Goal: Information Seeking & Learning: Learn about a topic

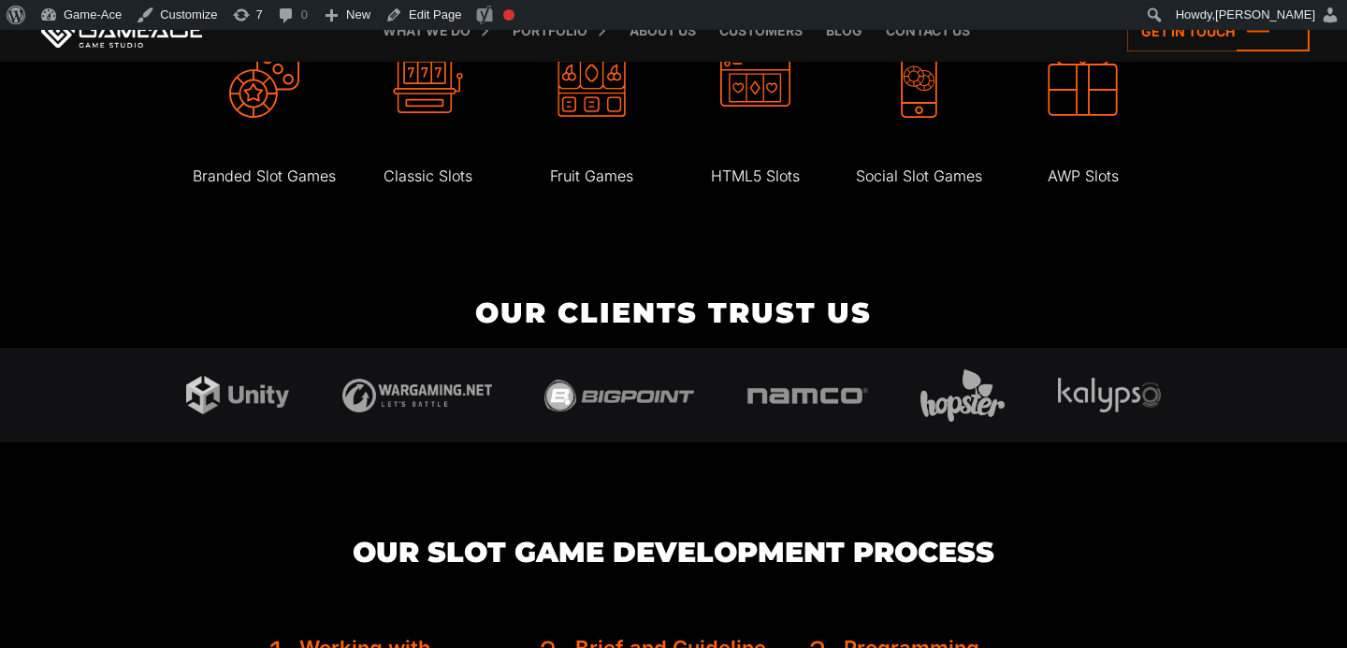
scroll to position [4377, 0]
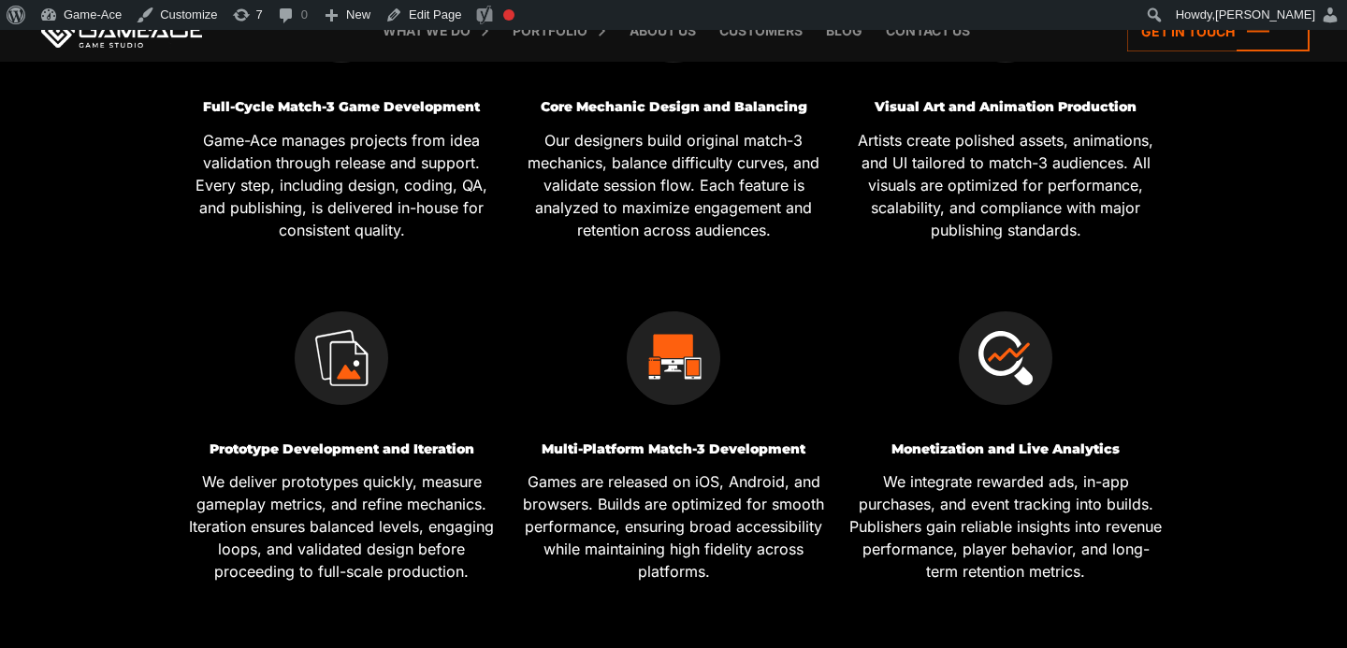
scroll to position [936, 0]
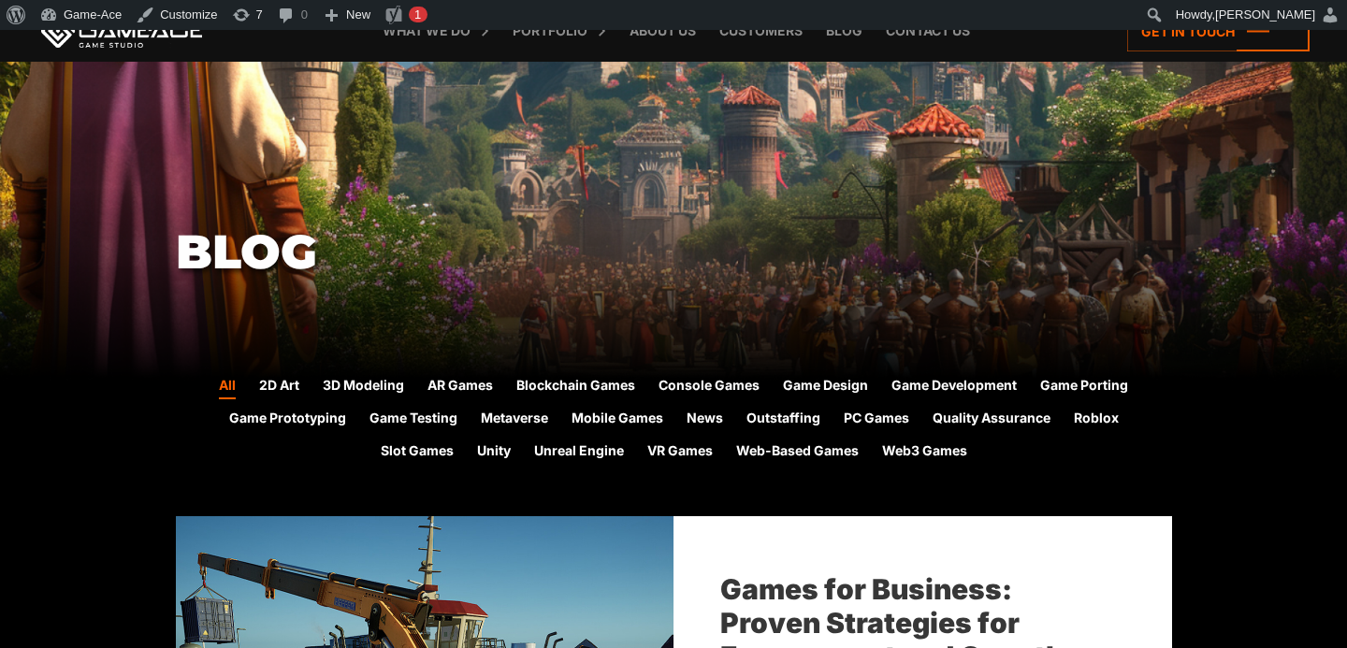
scroll to position [238, 0]
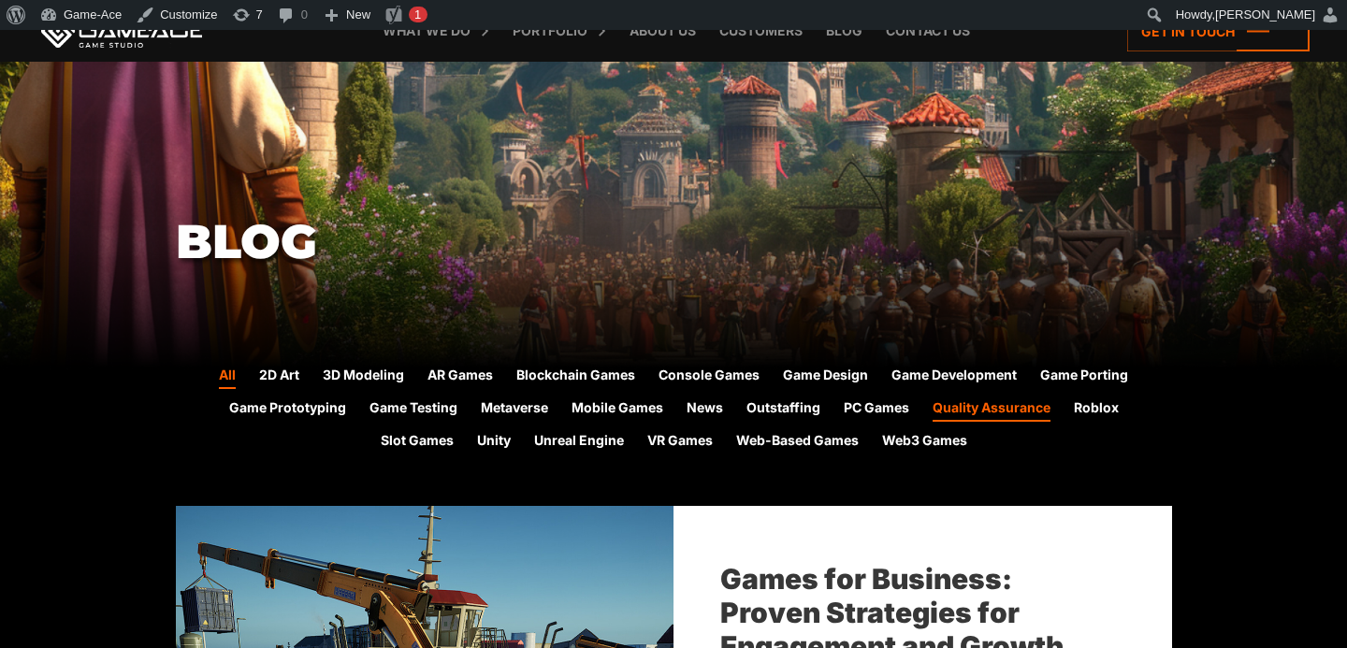
click at [1011, 407] on link "Quality Assurance" at bounding box center [992, 410] width 118 height 24
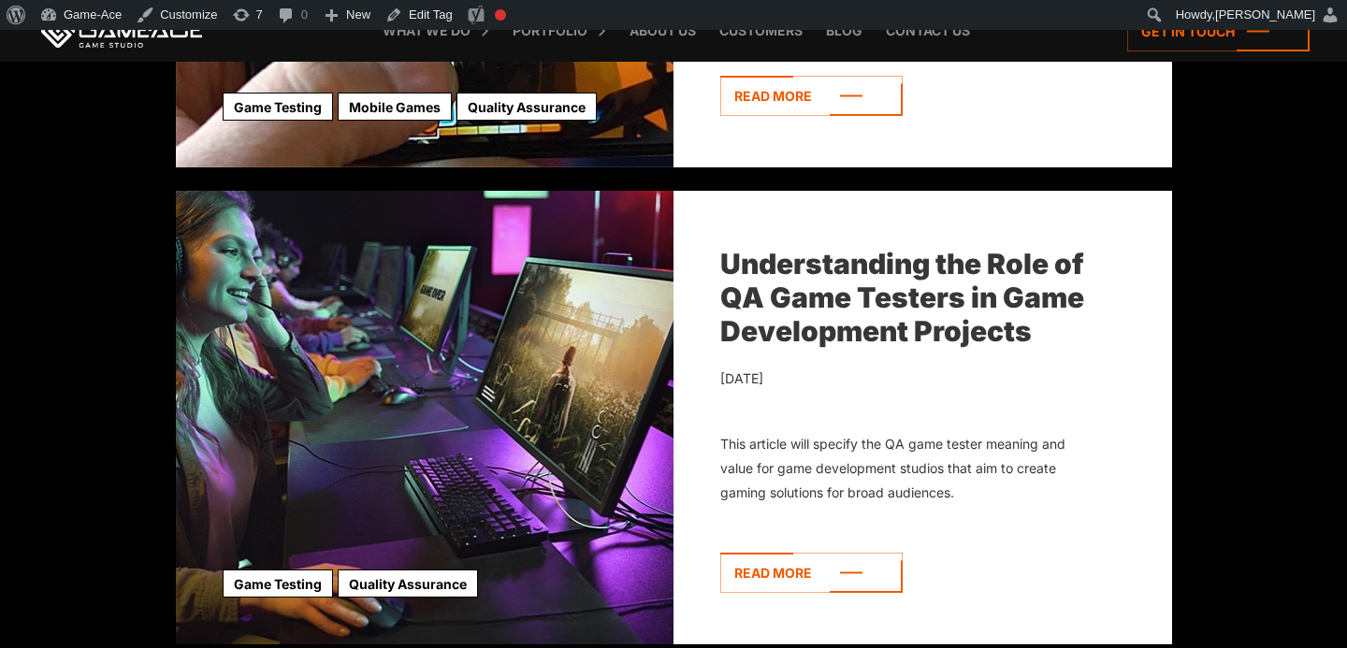
scroll to position [727, 0]
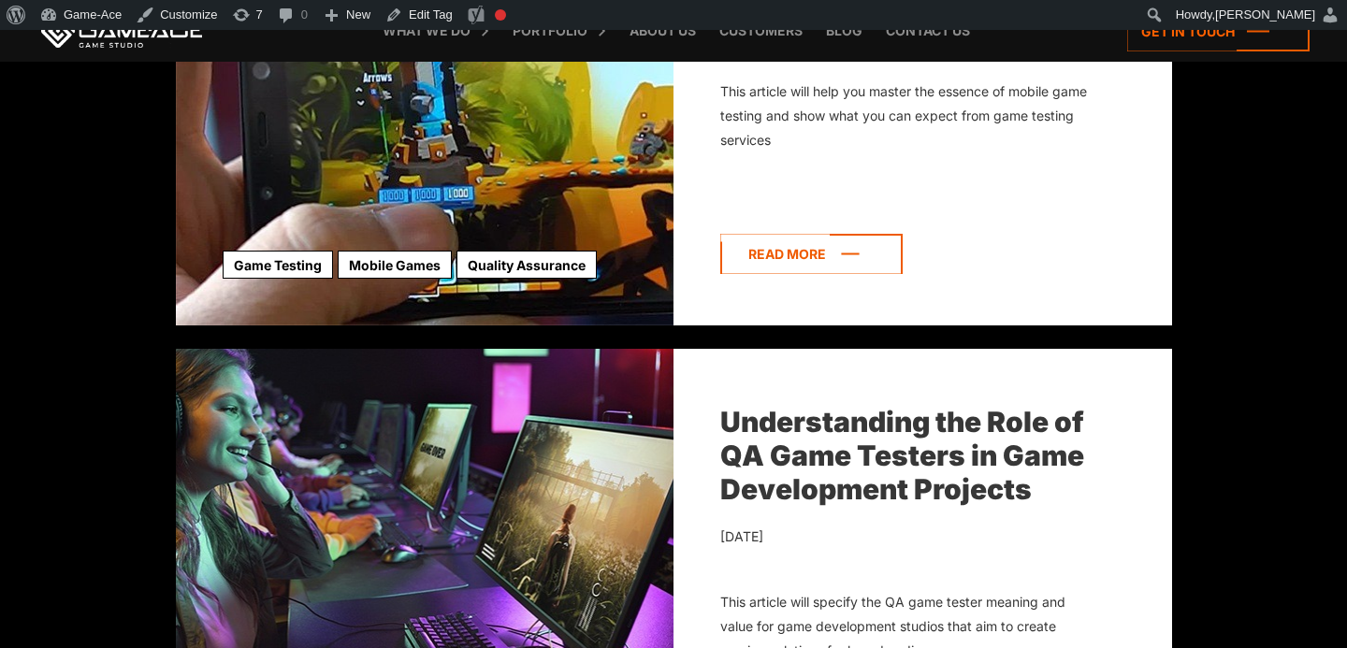
click at [810, 247] on icon at bounding box center [811, 254] width 182 height 40
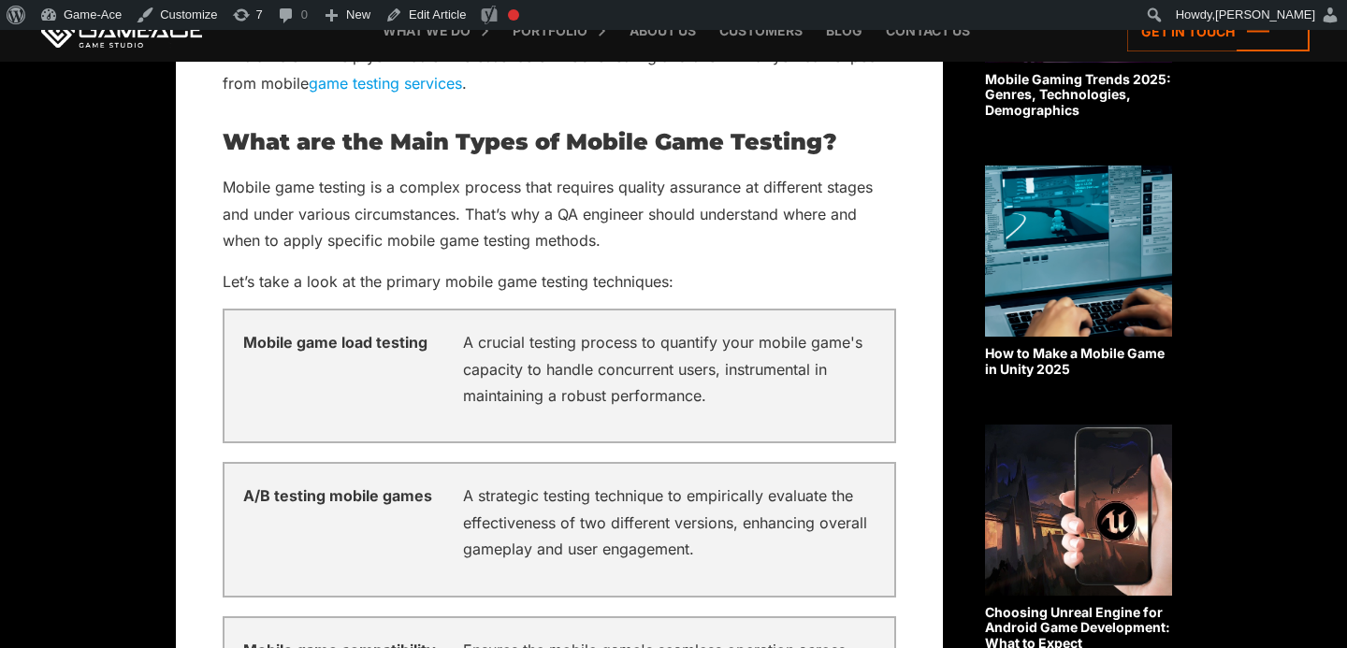
scroll to position [1272, 0]
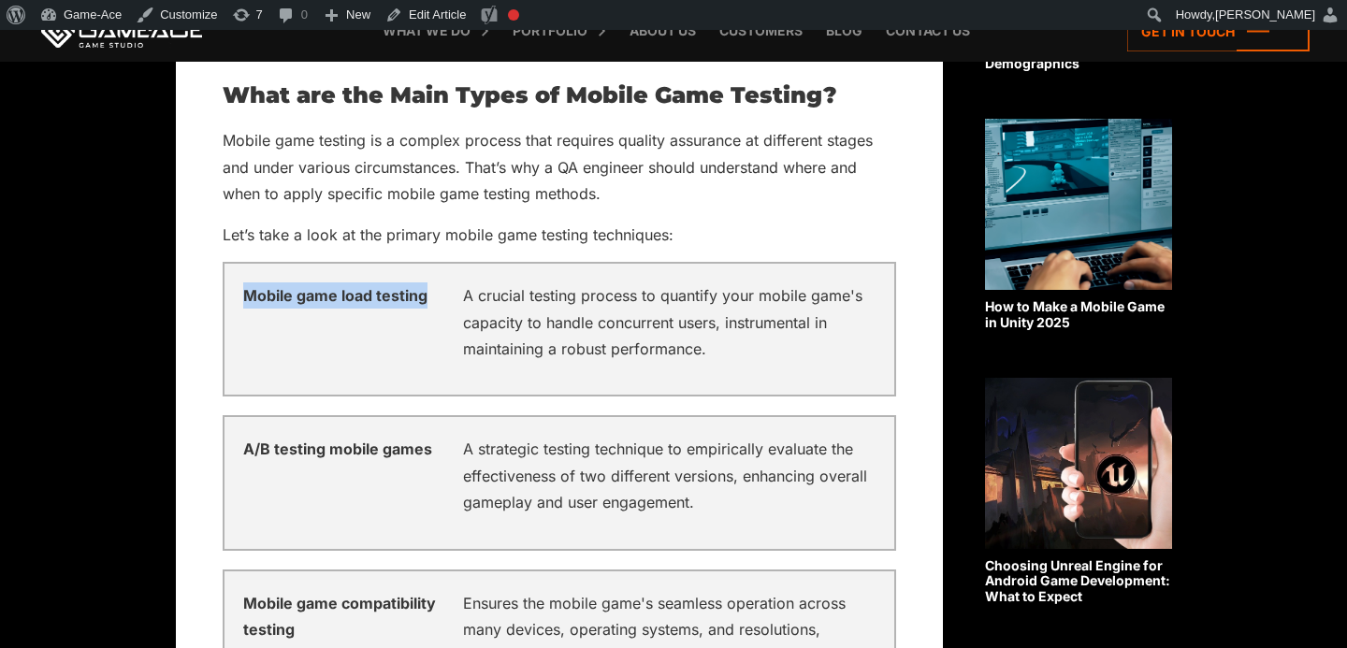
drag, startPoint x: 422, startPoint y: 297, endPoint x: 245, endPoint y: 302, distance: 176.9
click at [243, 301] on div "Mobile game load testing" at bounding box center [346, 330] width 206 height 94
copy div "Mobile game load testing"
click at [426, 19] on link "Edit Article" at bounding box center [425, 15] width 95 height 30
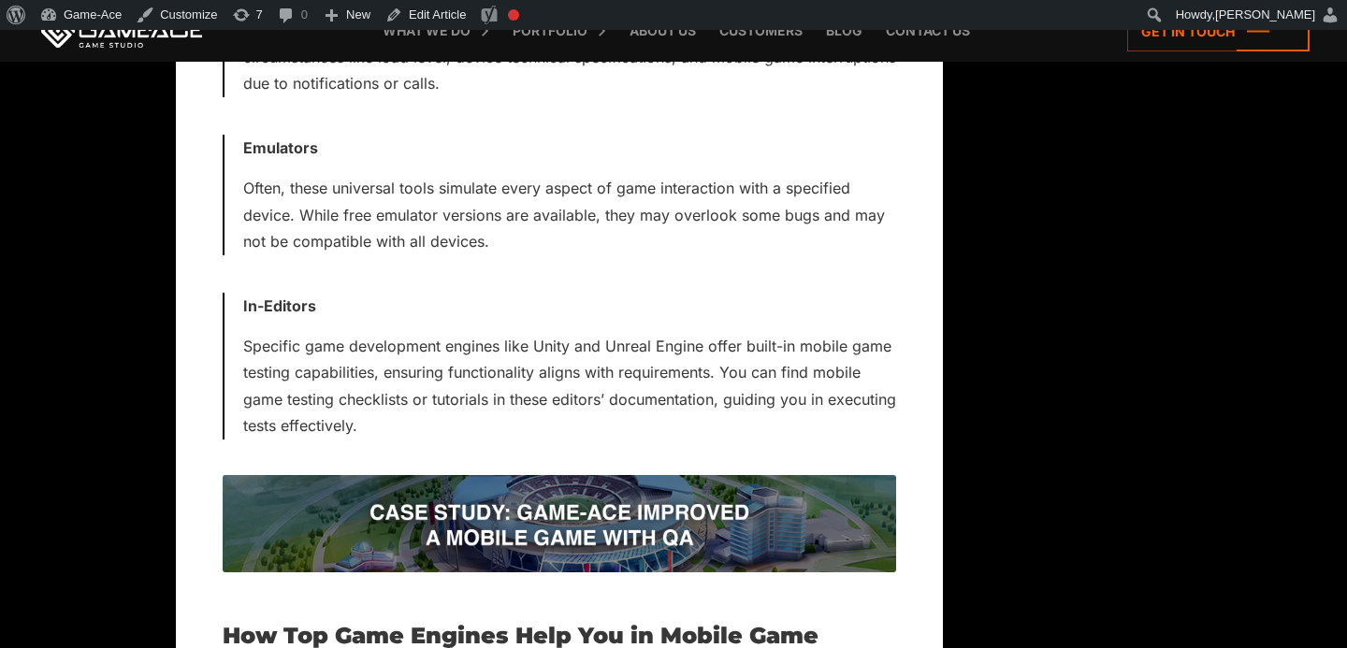
scroll to position [4878, 0]
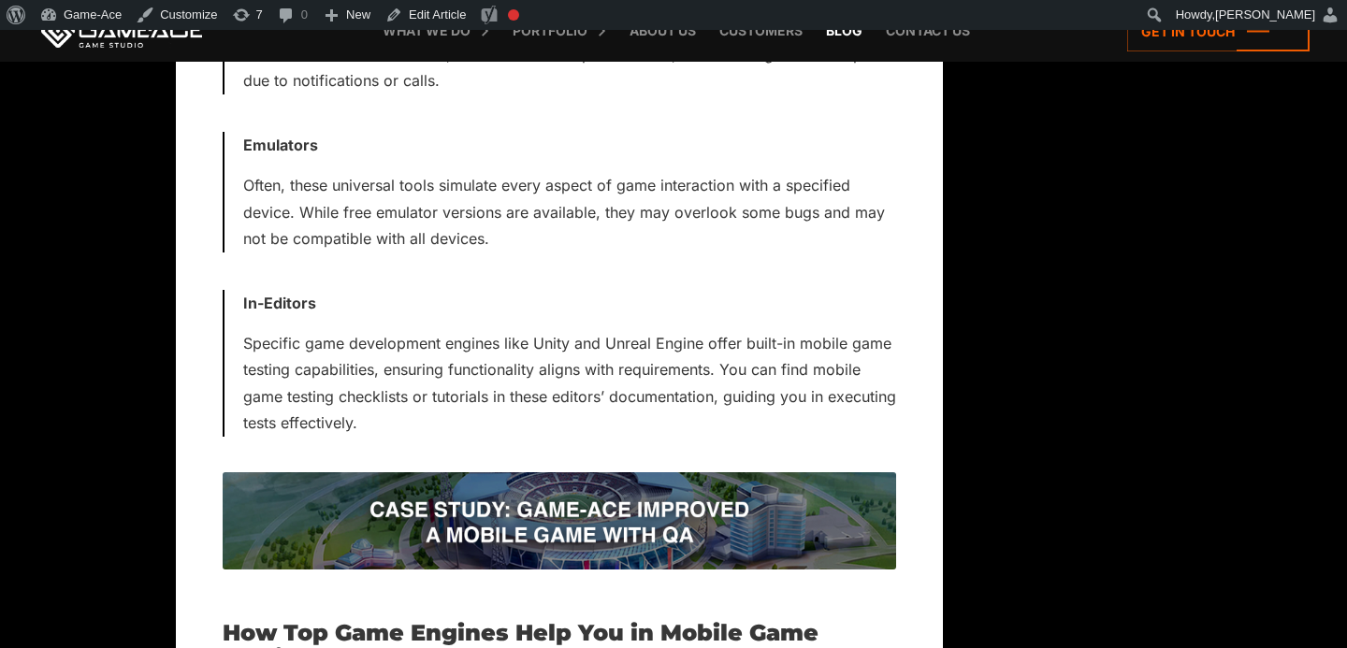
click at [854, 36] on link "Blog" at bounding box center [844, 31] width 55 height 62
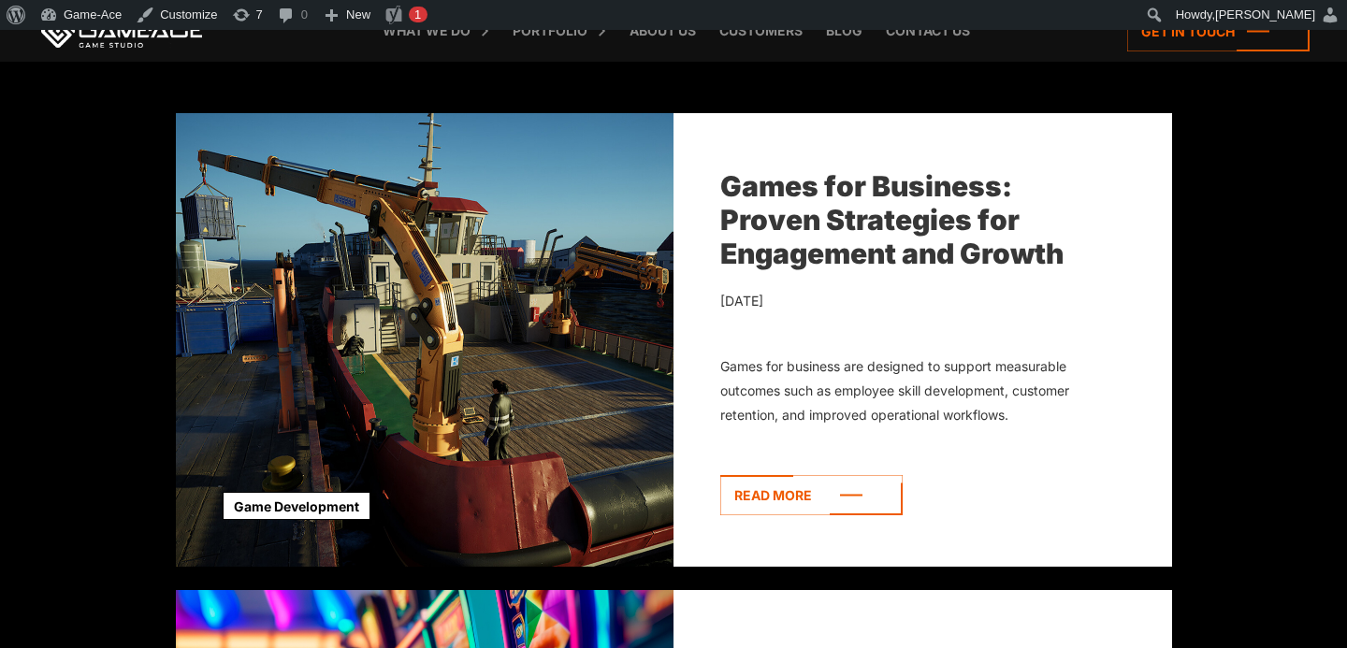
scroll to position [635, 0]
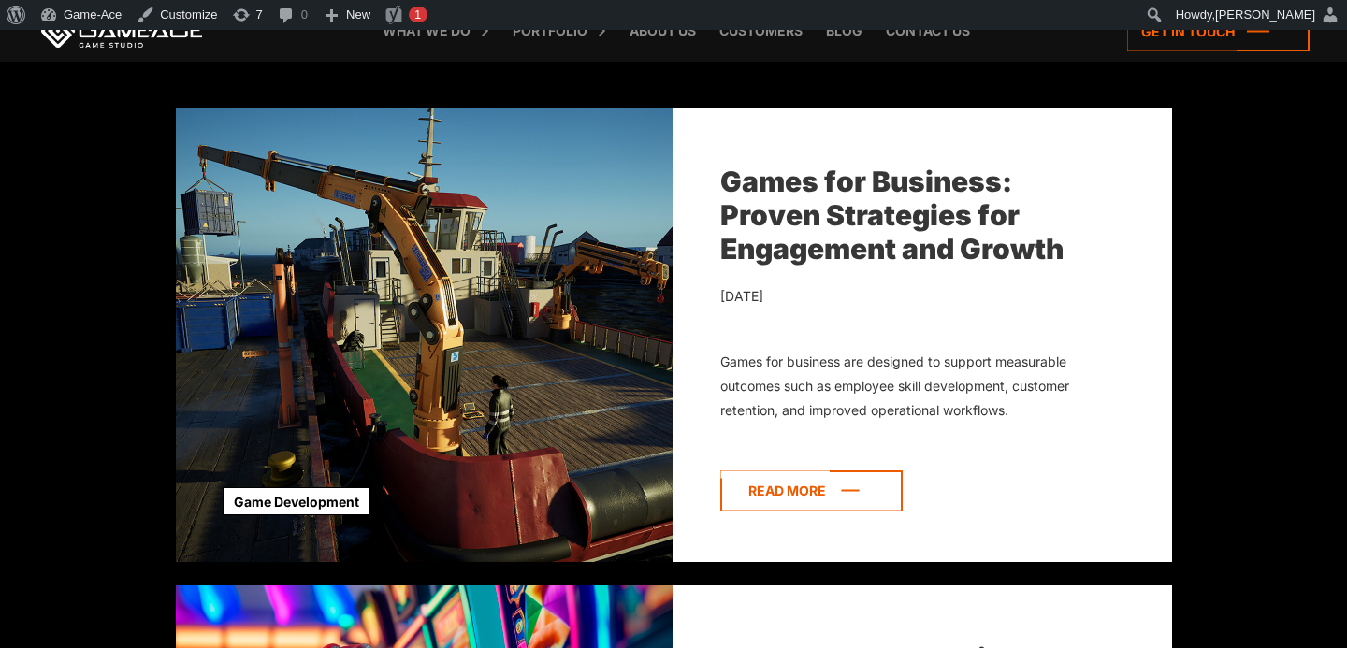
click at [818, 485] on icon at bounding box center [811, 491] width 182 height 40
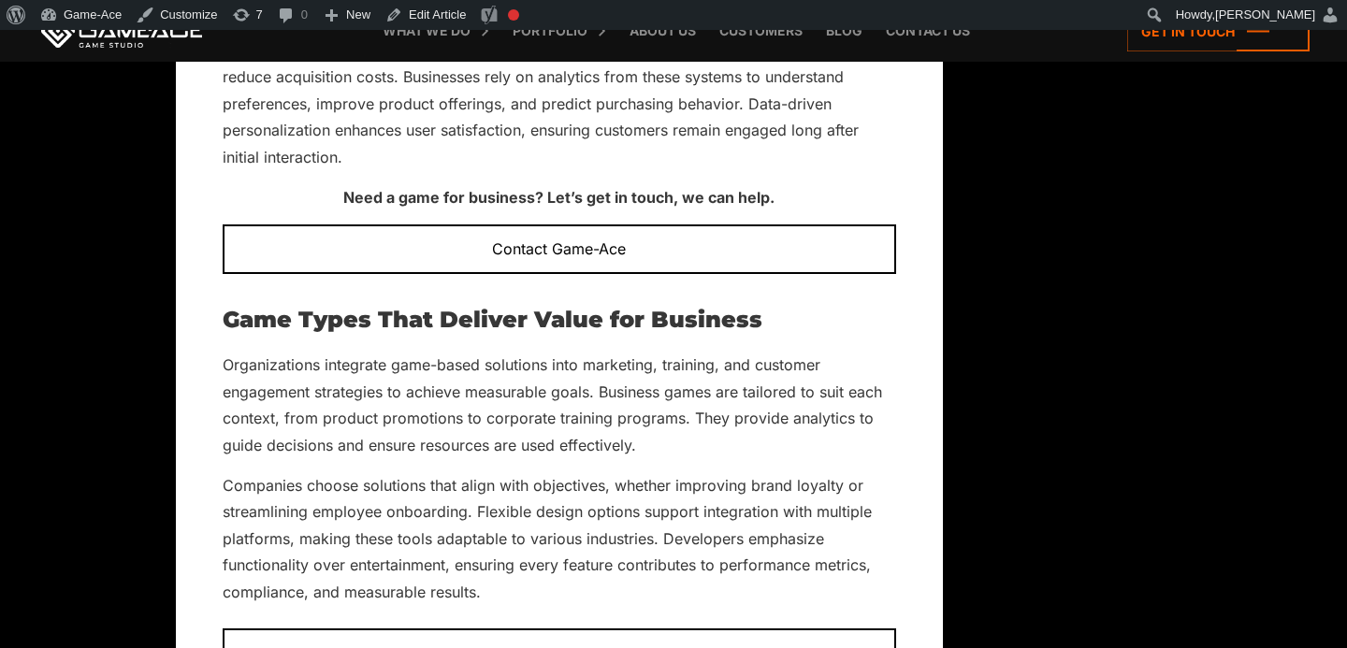
scroll to position [6461, 0]
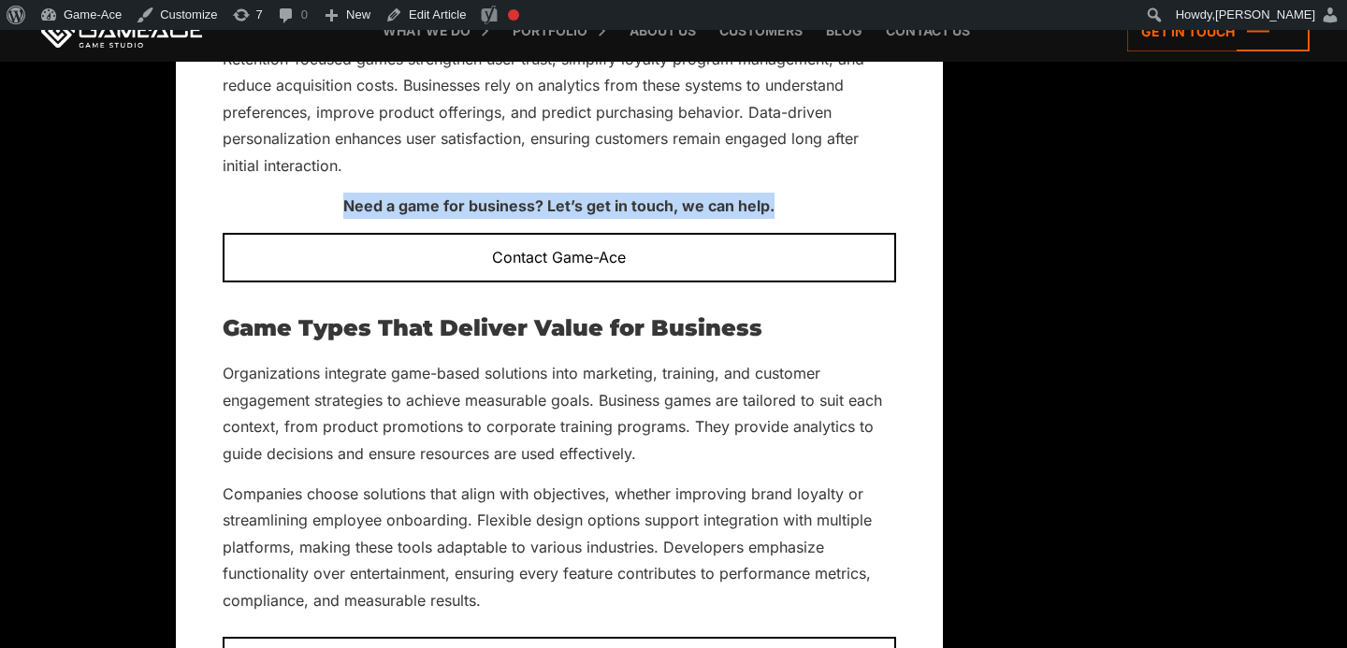
drag, startPoint x: 778, startPoint y: 204, endPoint x: 300, endPoint y: 198, distance: 477.2
click at [300, 198] on p "Need a game for business? Let’s get in touch, we can help." at bounding box center [560, 206] width 674 height 26
copy strong "Need a game for business? Let’s get in touch, we can help."
click at [447, 12] on link "Edit Article" at bounding box center [425, 15] width 95 height 30
